Goal: Check status: Check status

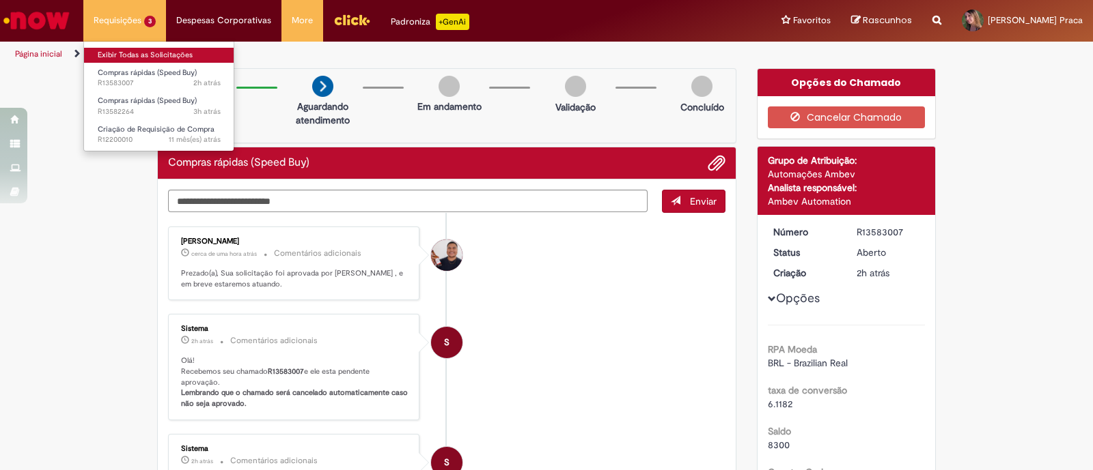
click at [138, 51] on link "Exibir Todas as Solicitações" at bounding box center [159, 55] width 150 height 15
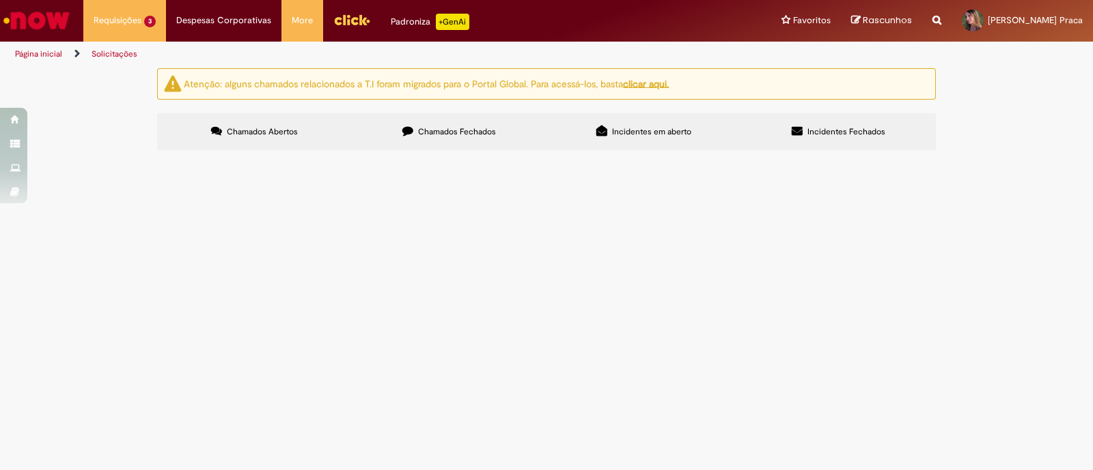
click at [463, 126] on span "Chamados Fechados" at bounding box center [457, 131] width 78 height 11
click at [272, 135] on span "Chamados Abertos" at bounding box center [262, 131] width 71 height 11
click at [0, 0] on span "Coffee reunião Q4 diretoria" at bounding box center [0, 0] width 0 height 0
click at [0, 0] on span "Em Validação" at bounding box center [0, 0] width 0 height 0
click at [0, 0] on span "R13582264" at bounding box center [0, 0] width 0 height 0
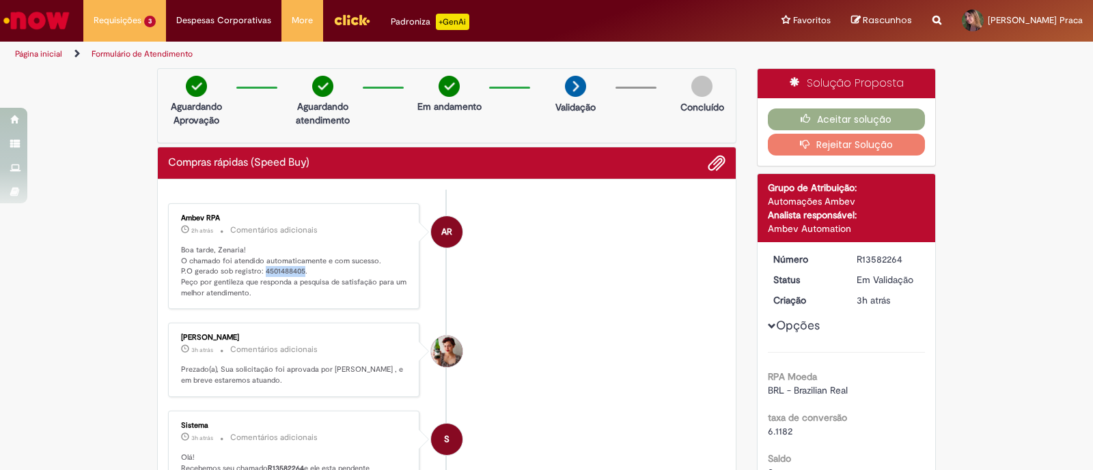
drag, startPoint x: 255, startPoint y: 269, endPoint x: 296, endPoint y: 266, distance: 40.4
click at [296, 266] on p "Boa tarde, Zenaria! O chamado foi atendido automaticamente e com sucesso. P.O g…" at bounding box center [294, 272] width 227 height 54
copy p "4501488405"
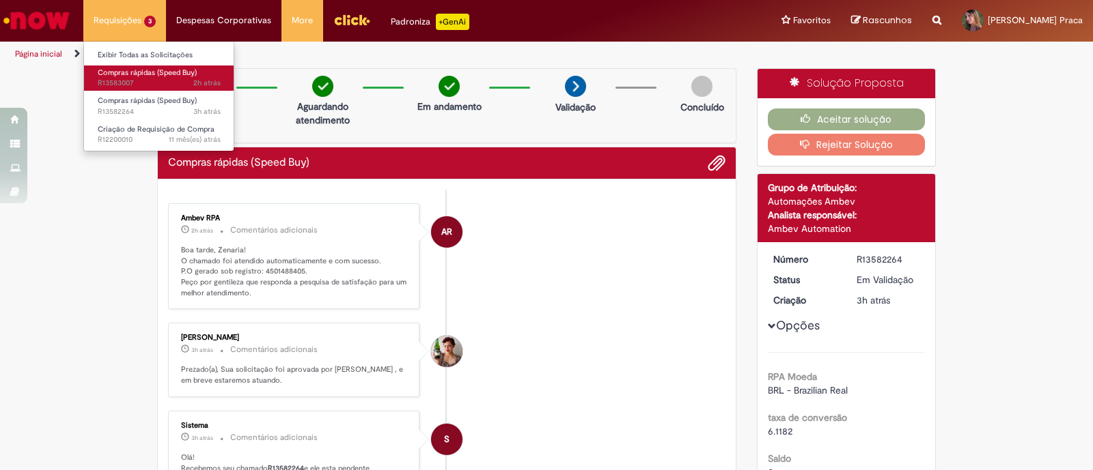
click at [154, 73] on span "Compras rápidas (Speed Buy)" at bounding box center [147, 73] width 99 height 10
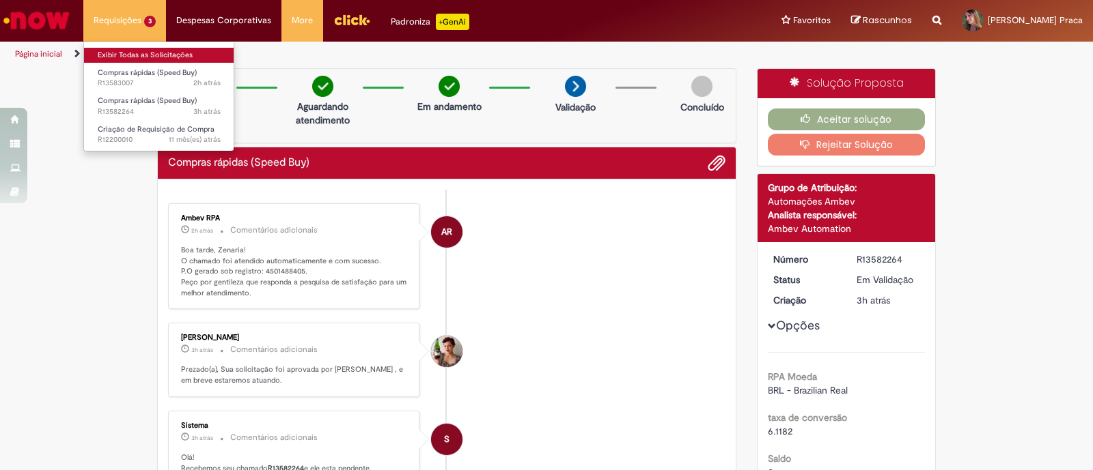
click at [135, 48] on link "Exibir Todas as Solicitações" at bounding box center [159, 55] width 150 height 15
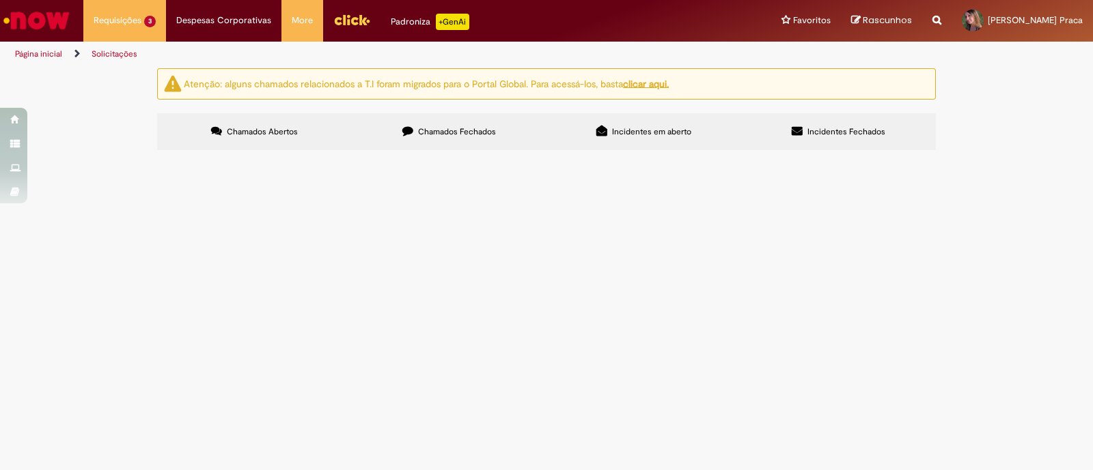
click at [437, 126] on span "Chamados Fechados" at bounding box center [457, 131] width 78 height 11
click at [262, 134] on span "Chamados Abertos" at bounding box center [262, 131] width 71 height 11
click at [0, 0] on span "Aberto" at bounding box center [0, 0] width 0 height 0
click at [0, 0] on span "Locação de Telão e estrutura de reunião Q4" at bounding box center [0, 0] width 0 height 0
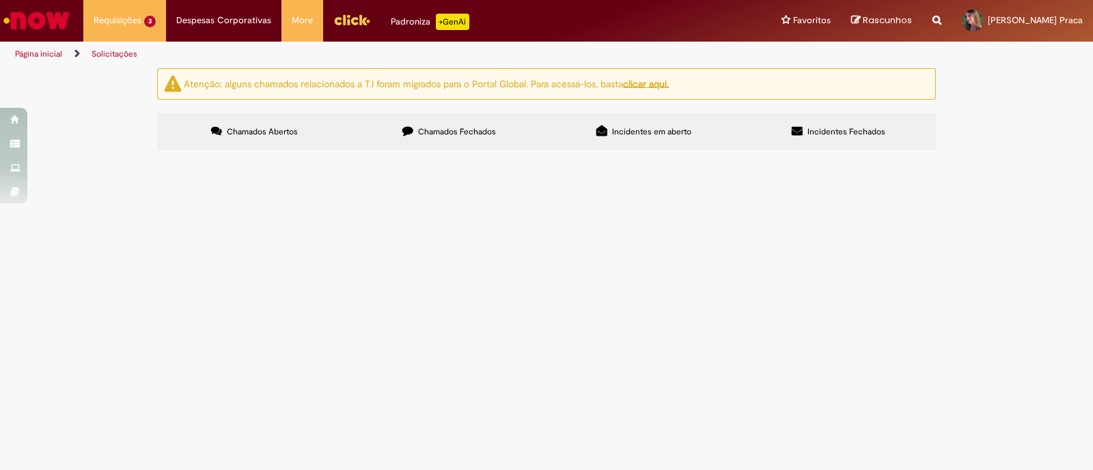
click at [0, 0] on span "Locação de Telão e estrutura de reunião Q4" at bounding box center [0, 0] width 0 height 0
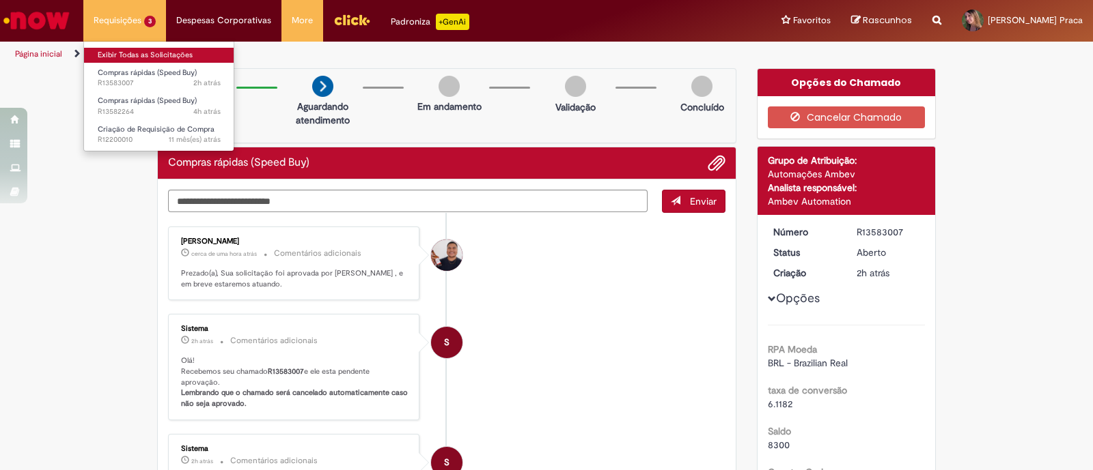
click at [147, 57] on link "Exibir Todas as Solicitações" at bounding box center [159, 55] width 150 height 15
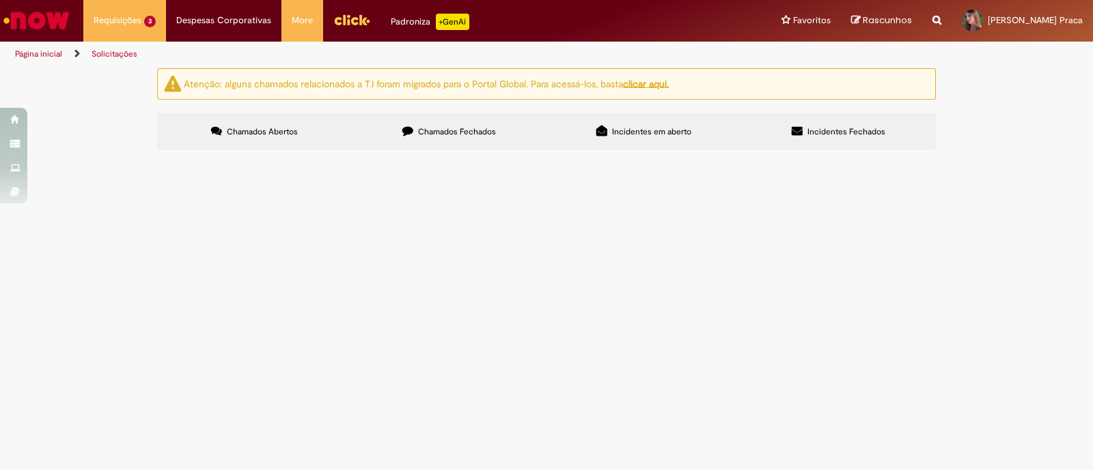
click at [473, 136] on span "Chamados Fechados" at bounding box center [457, 131] width 78 height 11
click at [677, 132] on span "Incidentes em aberto" at bounding box center [651, 131] width 79 height 11
click at [829, 138] on label "Incidentes Fechados" at bounding box center [838, 131] width 195 height 37
click at [242, 126] on span "Chamados Abertos" at bounding box center [262, 131] width 71 height 11
click at [814, 427] on main "Solicitações Atenção: alguns chamados relacionados a T.I foram migrados para o …" at bounding box center [546, 269] width 1093 height 403
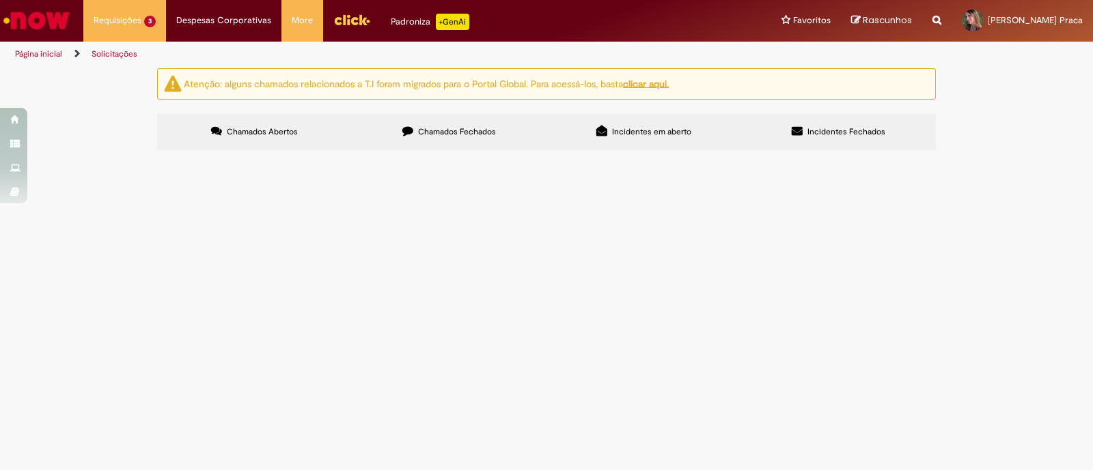
click at [0, 0] on span "Locação de Telão e estrutura de reunião Q4" at bounding box center [0, 0] width 0 height 0
click at [0, 0] on span "Compras rápidas (Speed Buy)" at bounding box center [0, 0] width 0 height 0
